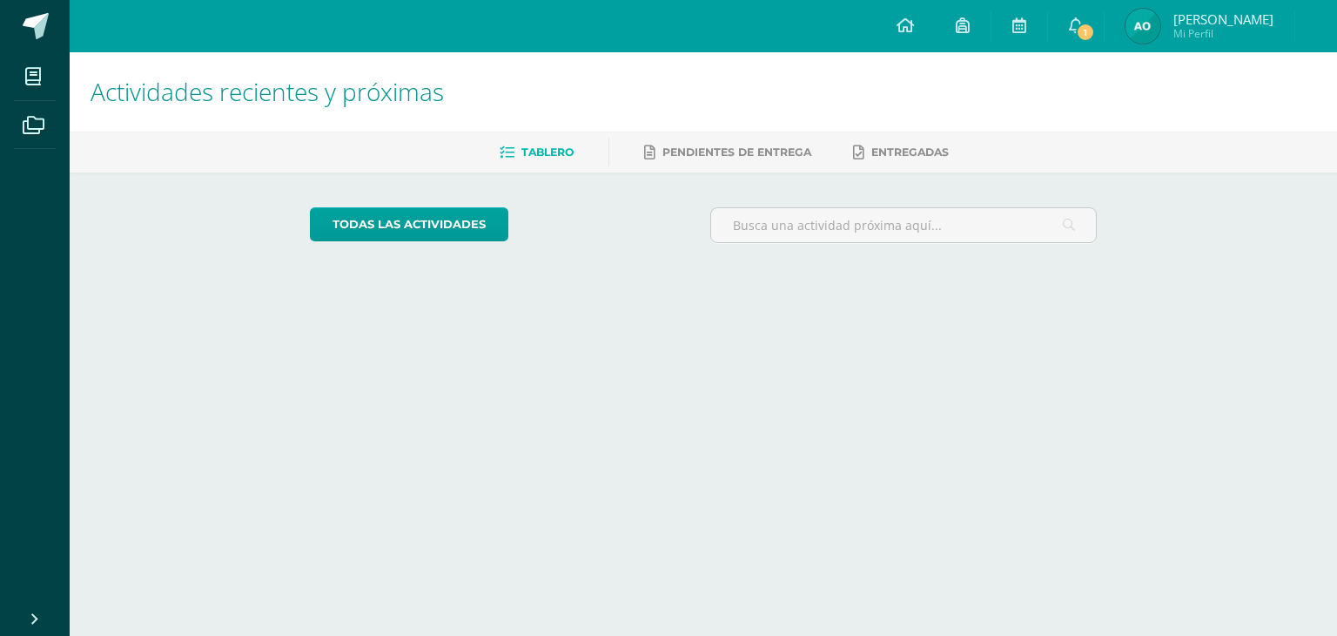
click at [1105, 50] on link "[PERSON_NAME] Mi Perfil" at bounding box center [1200, 26] width 190 height 52
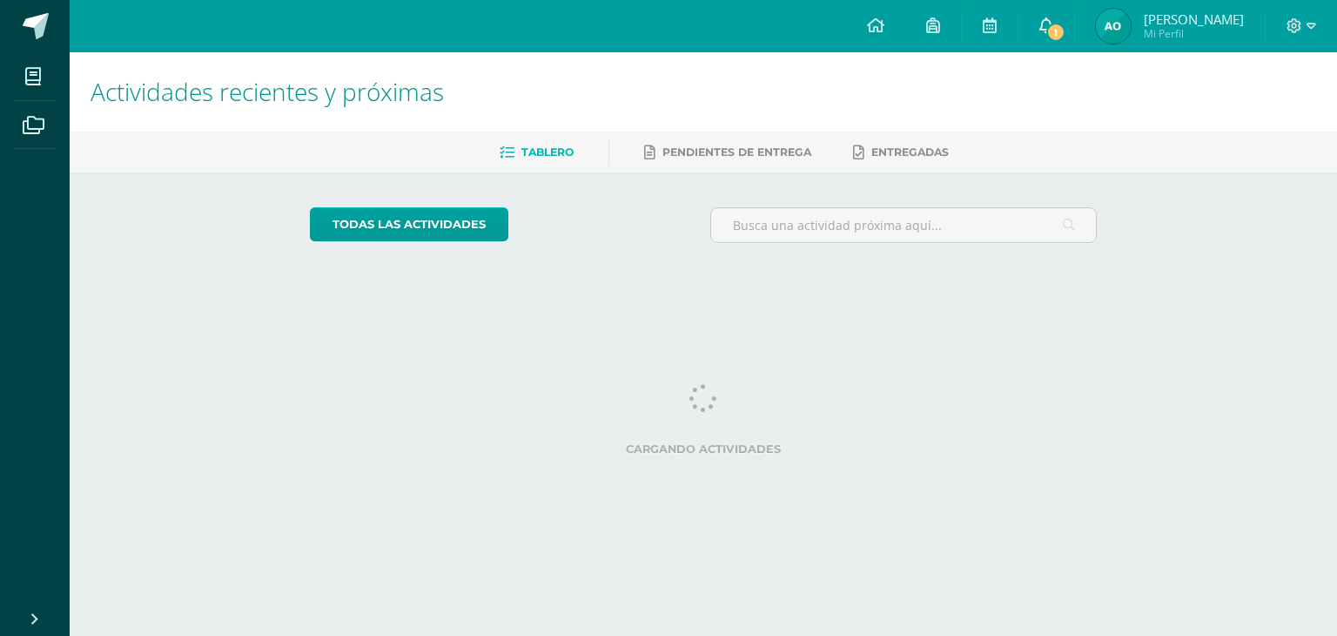
click at [1065, 36] on span "1" at bounding box center [1056, 32] width 19 height 19
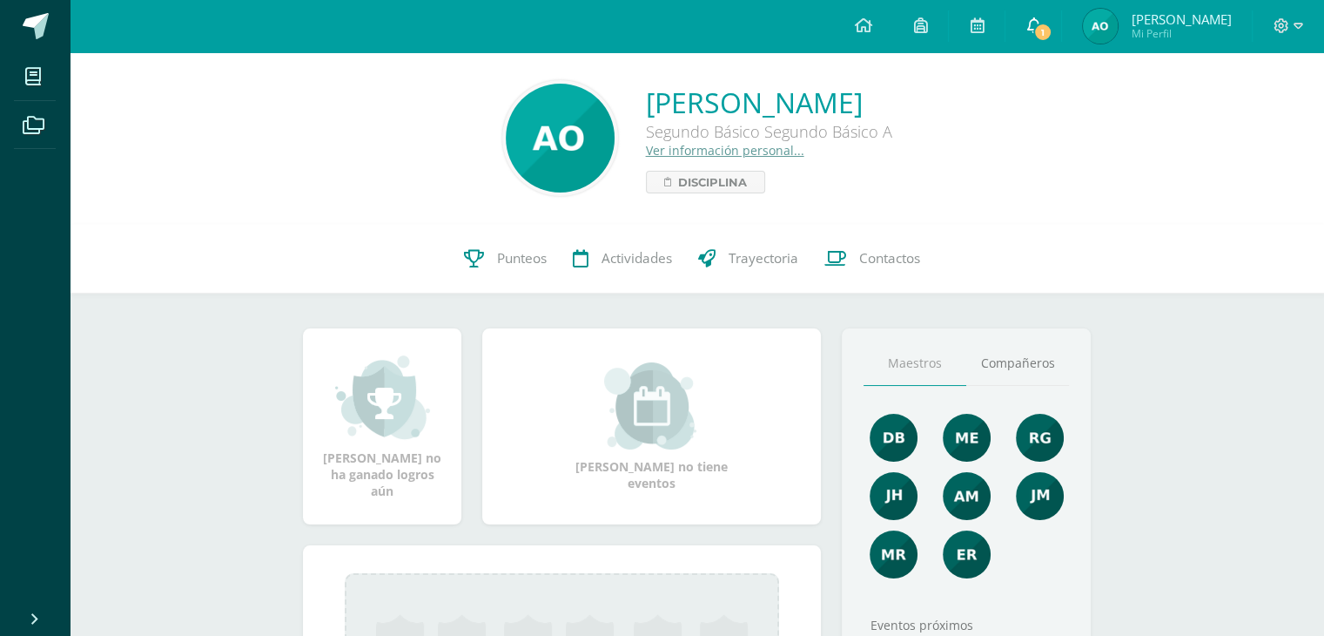
click at [1056, 47] on link "1" at bounding box center [1034, 26] width 56 height 52
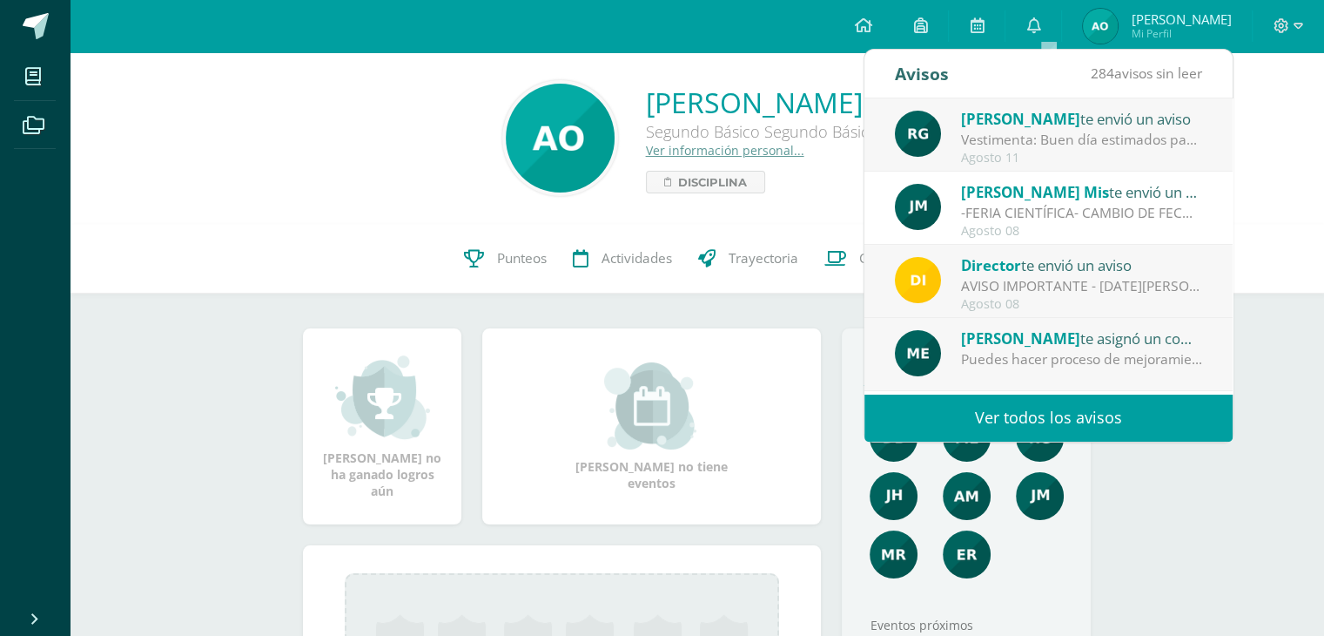
click at [1144, 180] on div "Jackelin Mis te envió un aviso" at bounding box center [1082, 191] width 242 height 23
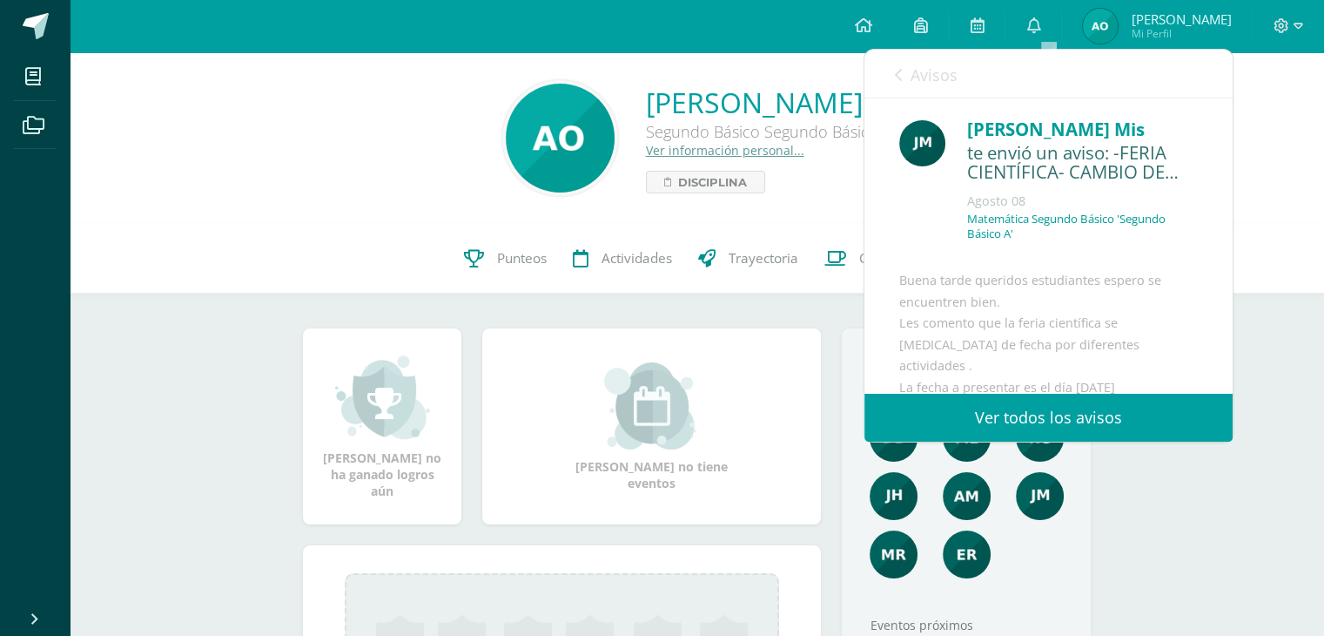
click at [1136, 158] on div "te envió un aviso: -FERIA CIENTÍFICA- CAMBIO DE FECHA-" at bounding box center [1082, 163] width 231 height 41
click at [891, 77] on div "Avisos 284 avisos sin leer Avisos" at bounding box center [1049, 74] width 368 height 49
click at [907, 76] on link "Avisos" at bounding box center [926, 75] width 63 height 50
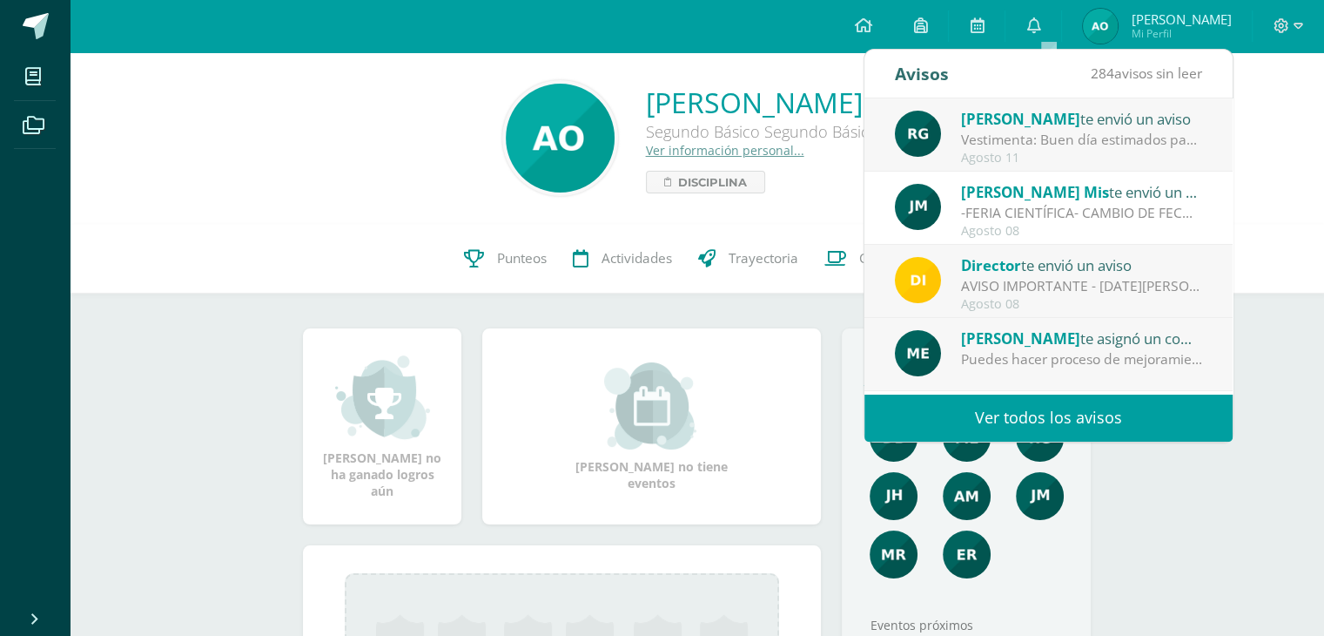
click at [1059, 109] on span "[PERSON_NAME]" at bounding box center [1020, 119] width 119 height 20
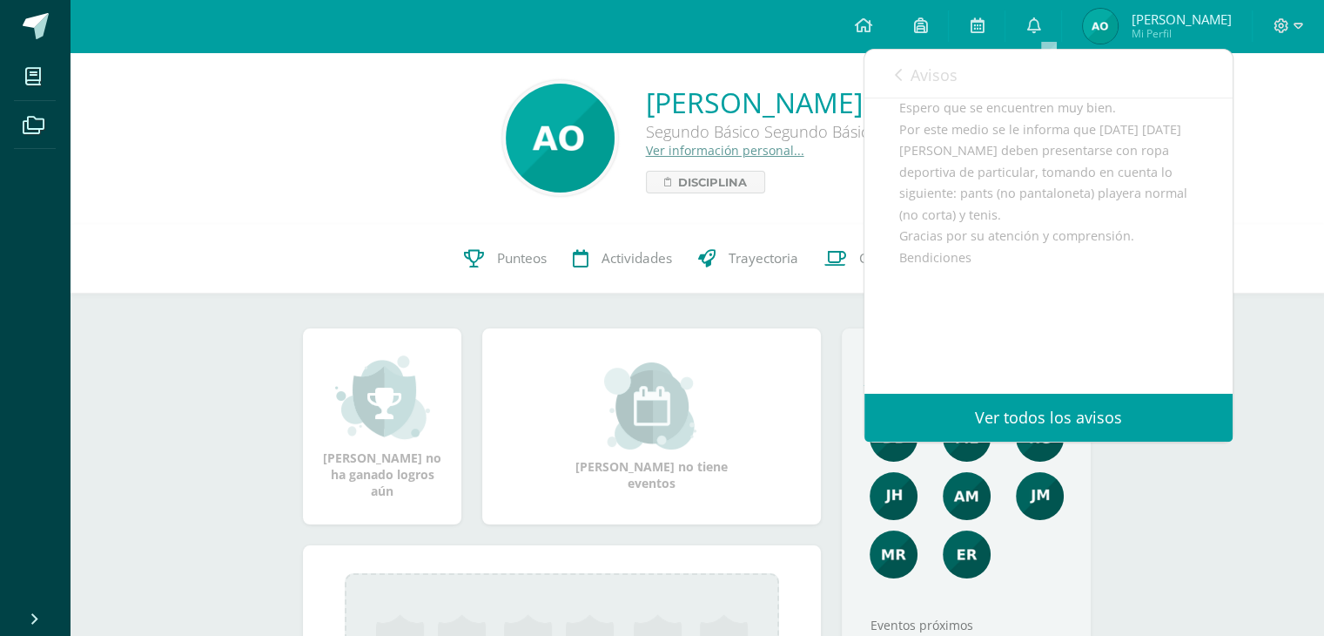
scroll to position [240, 0]
click at [20, 33] on link at bounding box center [35, 26] width 70 height 52
